Goal: Task Accomplishment & Management: Manage account settings

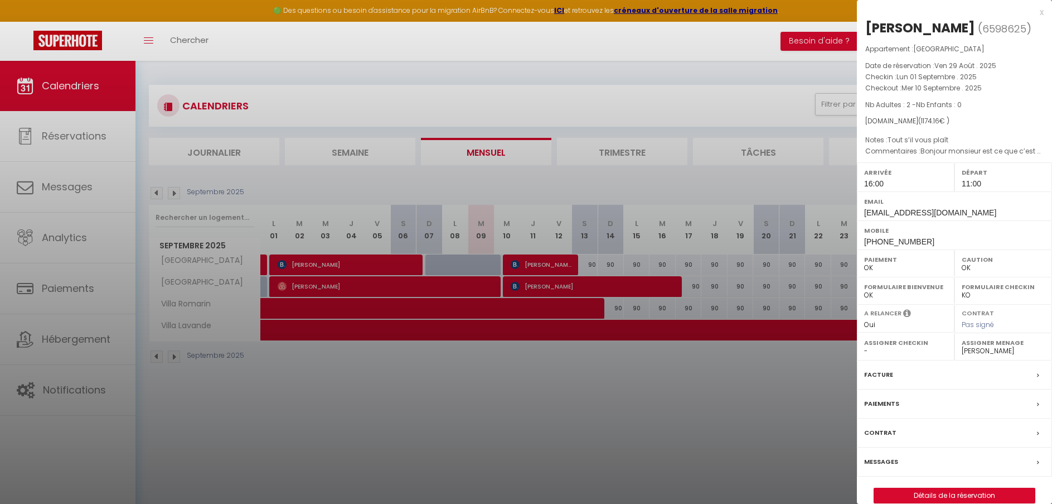
select select "0"
select select "51080"
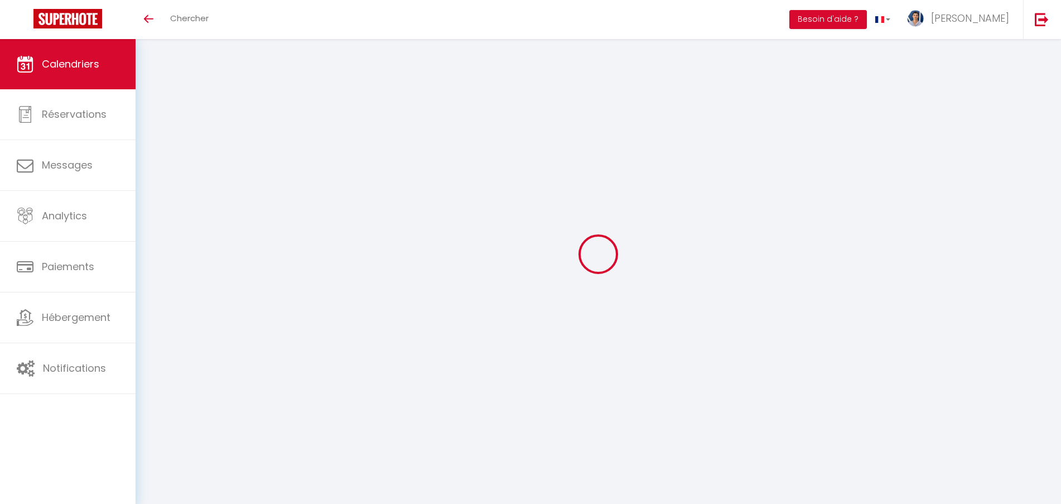
select select
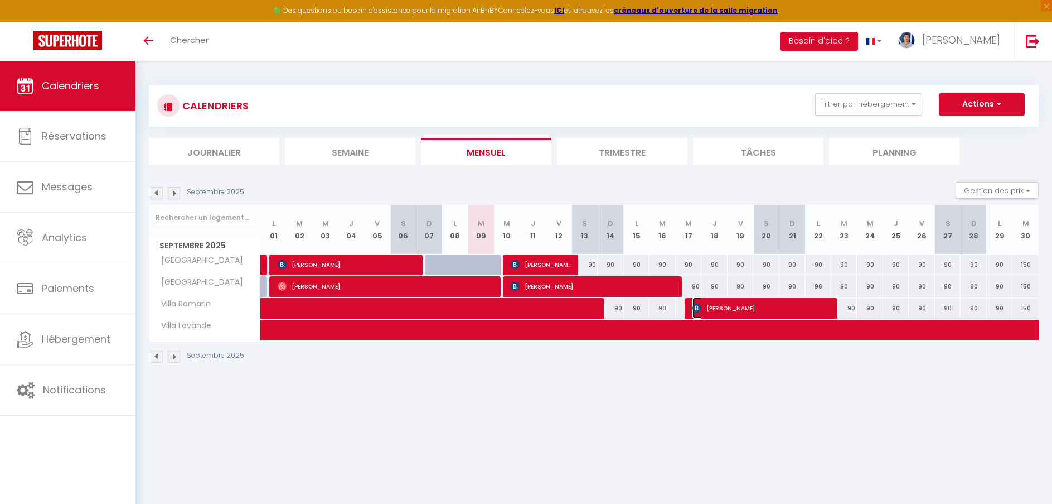
click at [723, 310] on span "[PERSON_NAME]" at bounding box center [763, 307] width 140 height 21
select select "OK"
select select "0"
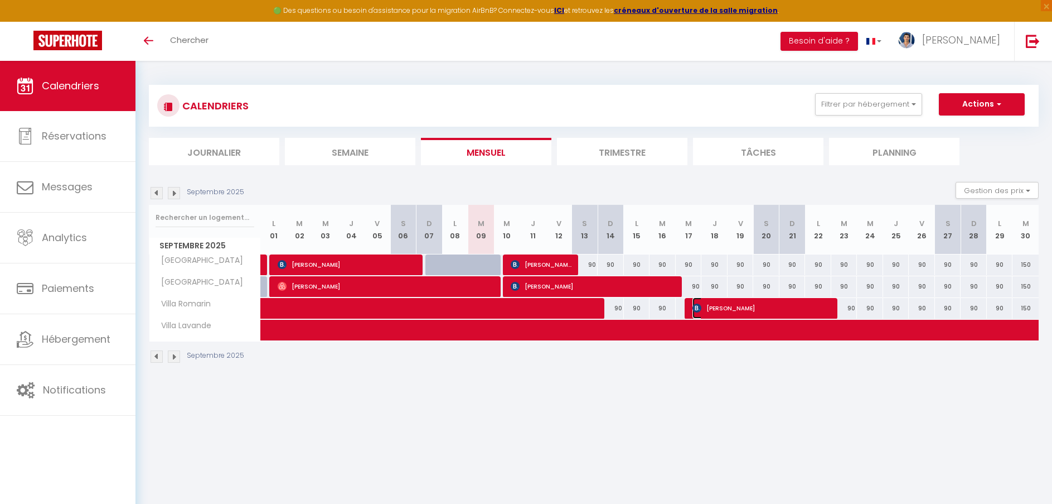
select select "1"
select select
select select "51080"
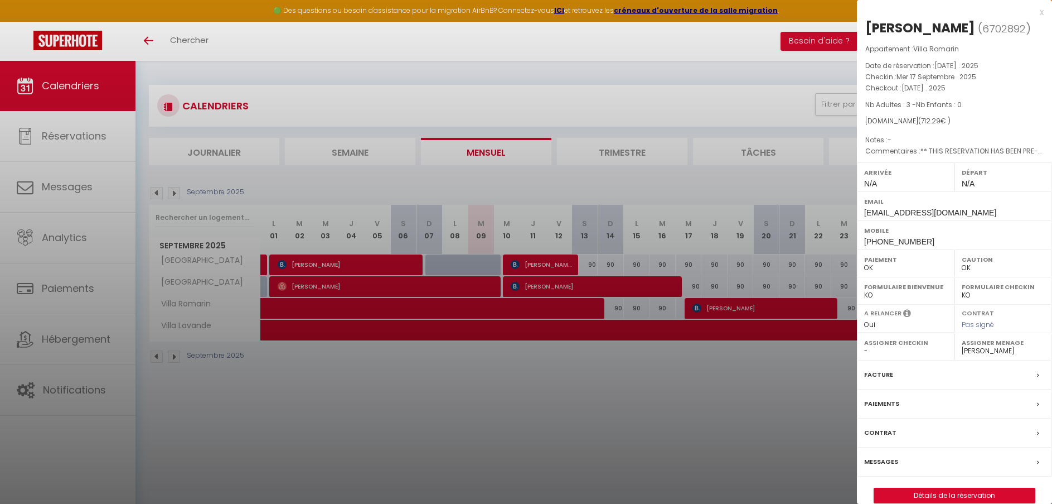
click at [758, 448] on div at bounding box center [526, 252] width 1052 height 504
